Goal: Information Seeking & Learning: Check status

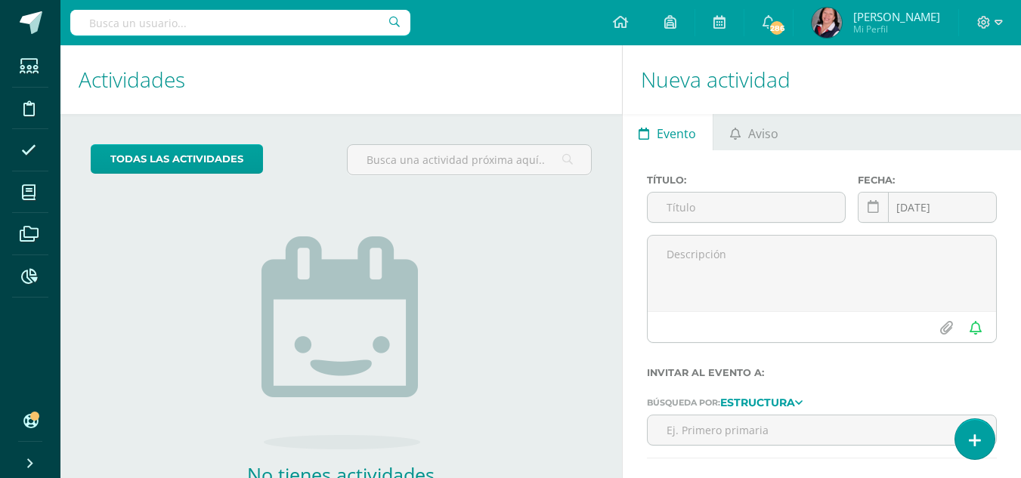
click at [238, 17] on input "text" at bounding box center [240, 23] width 340 height 26
type input "tochtas"
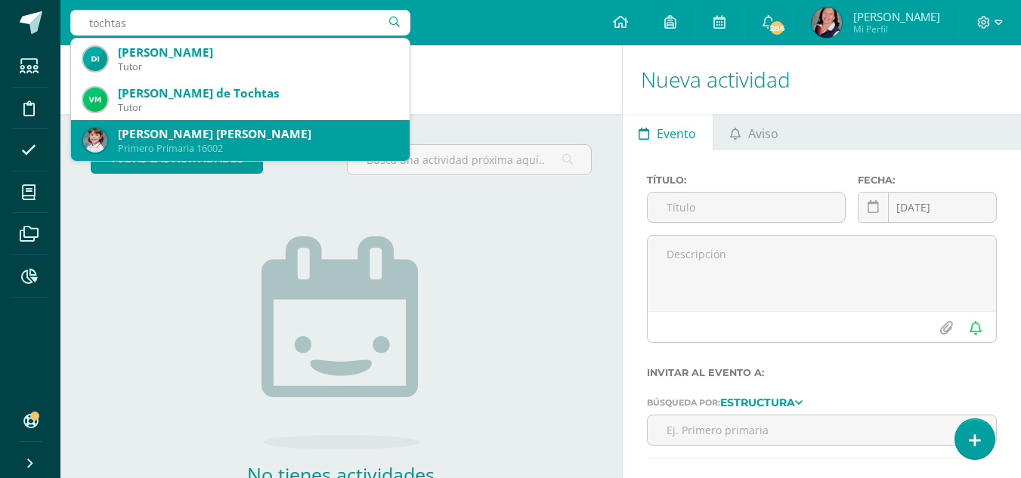
click at [199, 135] on div "Stella Tochtas Mendez" at bounding box center [258, 134] width 280 height 16
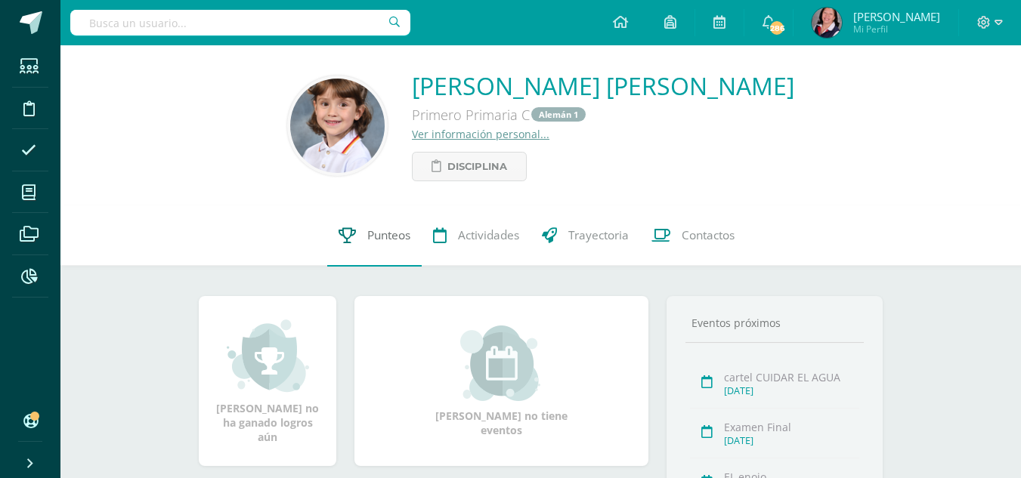
click at [395, 234] on span "Punteos" at bounding box center [388, 236] width 43 height 16
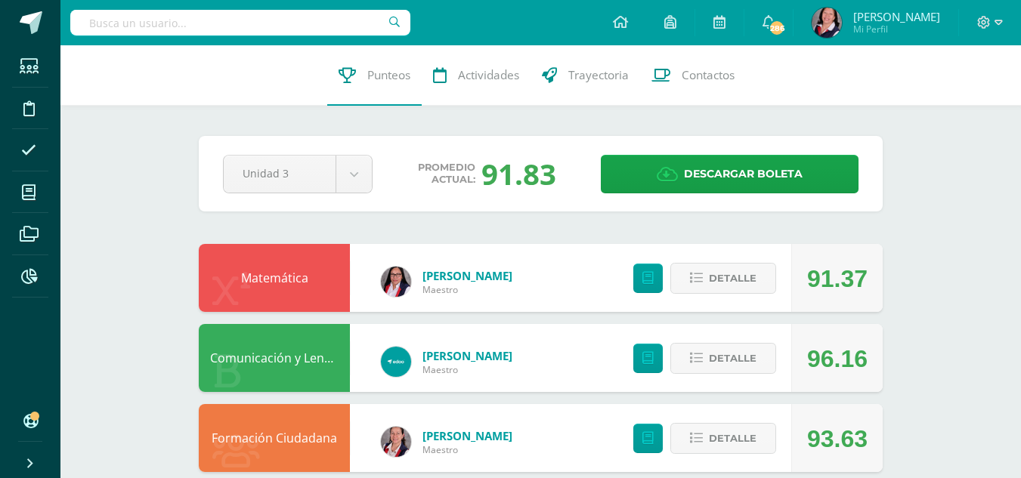
click at [246, 17] on input "text" at bounding box center [240, 23] width 340 height 26
type input "sofia tochtas"
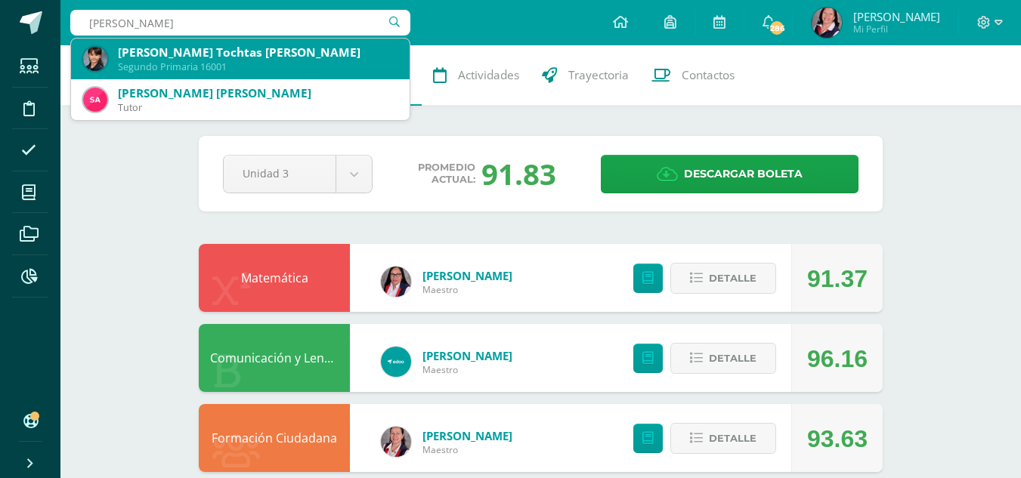
click at [237, 63] on div "Segundo Primaria 16001" at bounding box center [258, 66] width 280 height 13
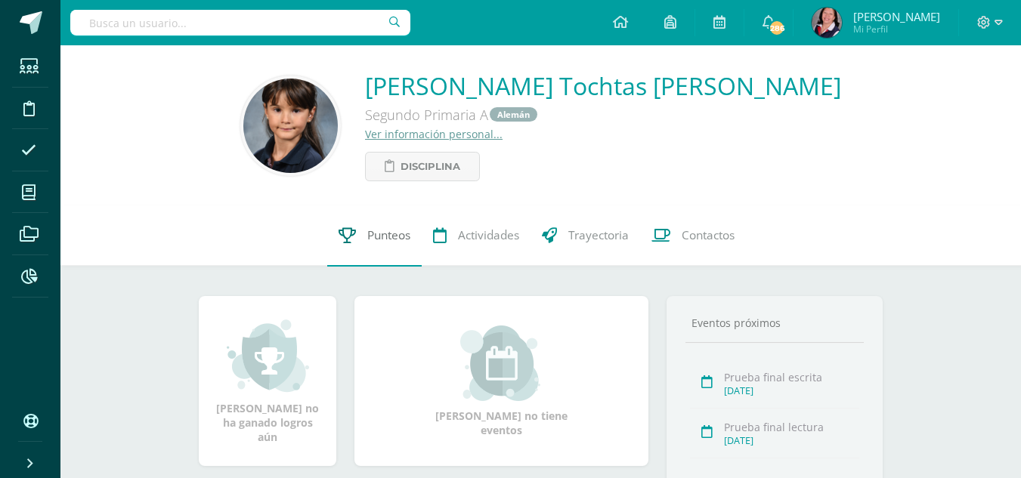
click at [377, 230] on span "Punteos" at bounding box center [388, 236] width 43 height 16
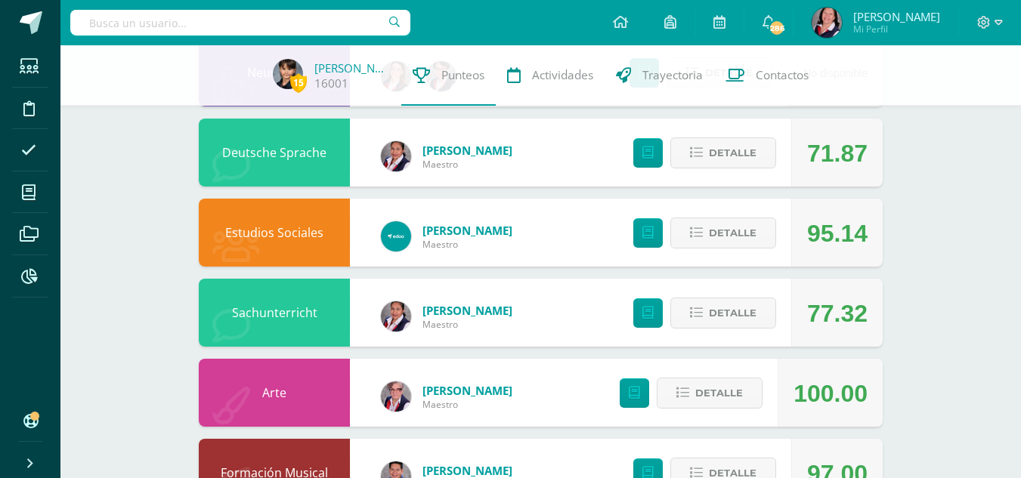
scroll to position [739, 0]
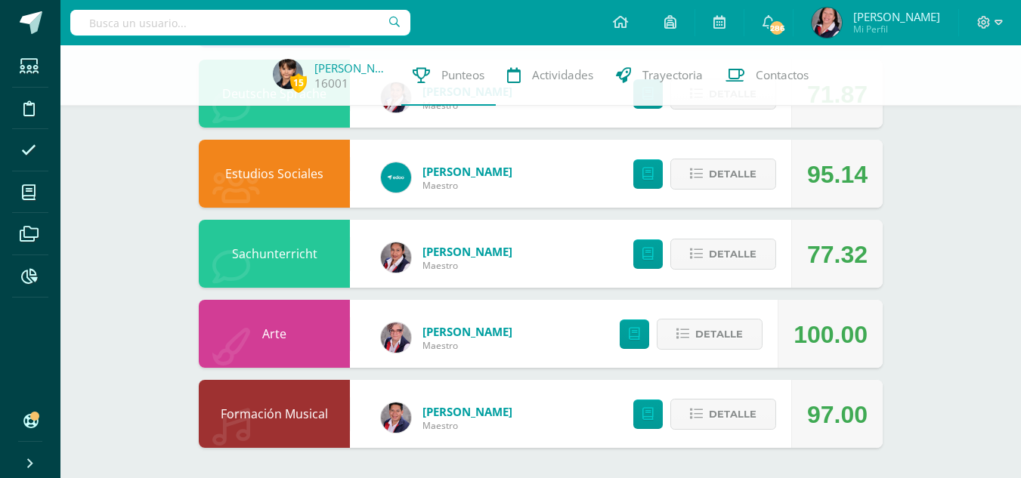
click at [263, 17] on input "text" at bounding box center [240, 23] width 340 height 26
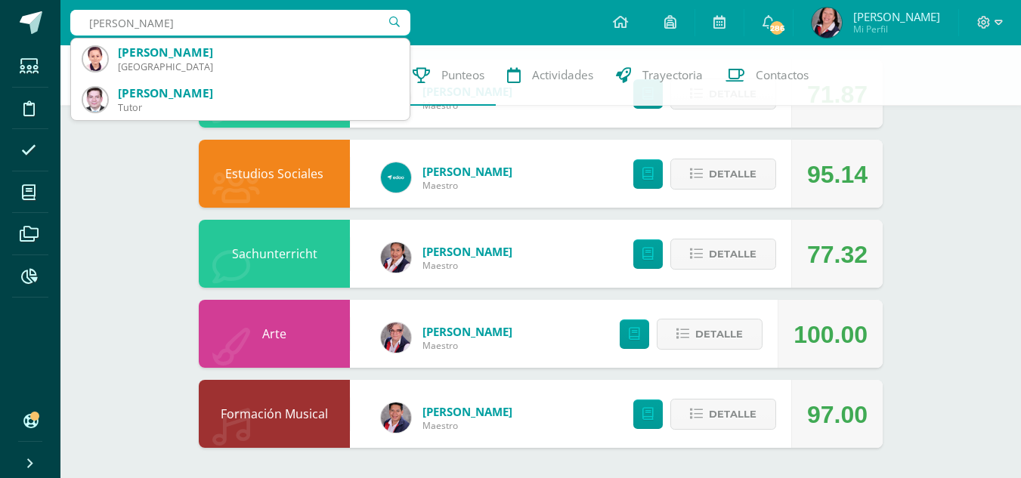
click at [244, 21] on input "mateo ruiz" at bounding box center [240, 23] width 340 height 26
type input "mateo ruizgarcia"
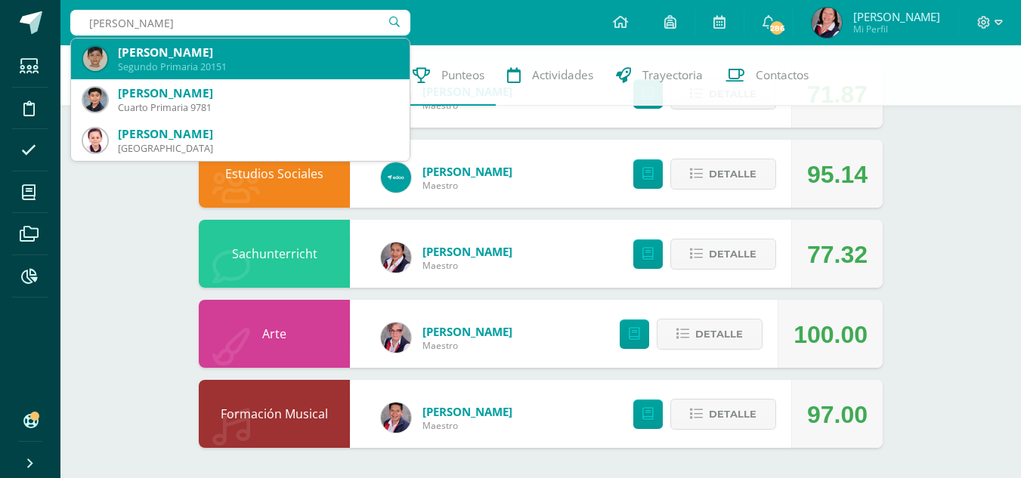
click at [225, 63] on div "Segundo Primaria 20151" at bounding box center [258, 66] width 280 height 13
